Goal: Find specific page/section: Find specific page/section

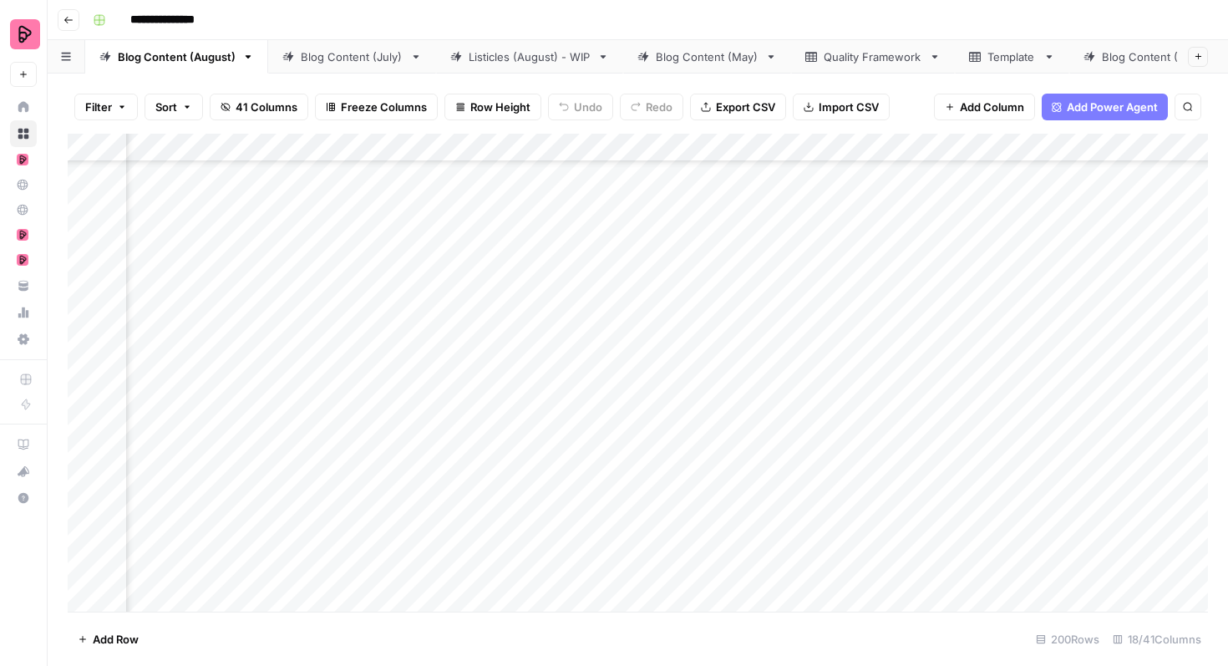
scroll to position [3591, 477]
